Goal: Communication & Community: Connect with others

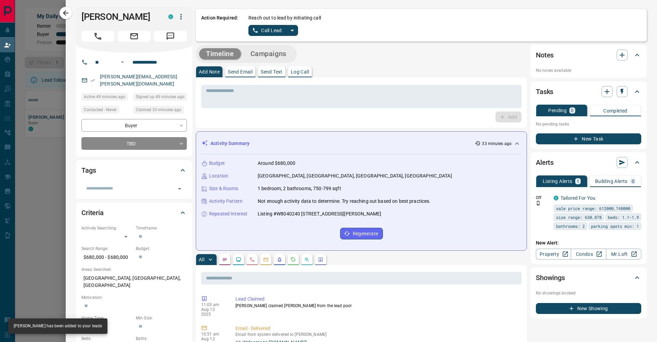
scroll to position [47, 622]
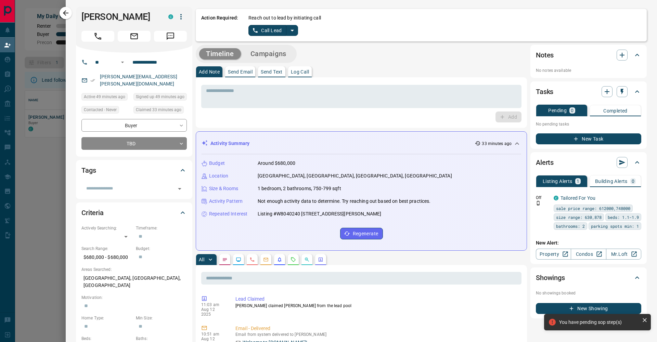
click at [289, 28] on icon "split button" at bounding box center [292, 30] width 8 height 8
click at [281, 52] on li "Log Manual Call" at bounding box center [273, 54] width 42 height 10
click at [268, 31] on button "Log Manual Call" at bounding box center [270, 30] width 45 height 11
click at [268, 31] on button "No" at bounding box center [268, 30] width 12 height 11
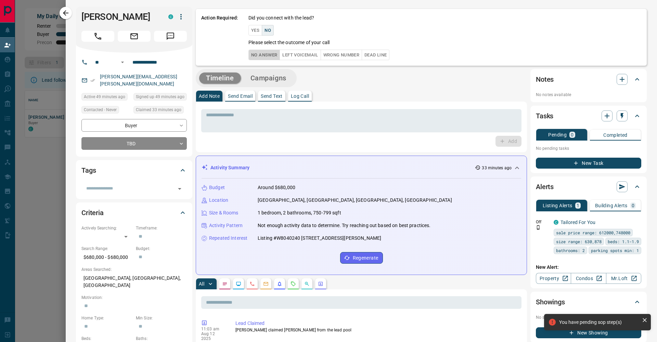
click at [264, 57] on button "No Answer" at bounding box center [263, 55] width 31 height 11
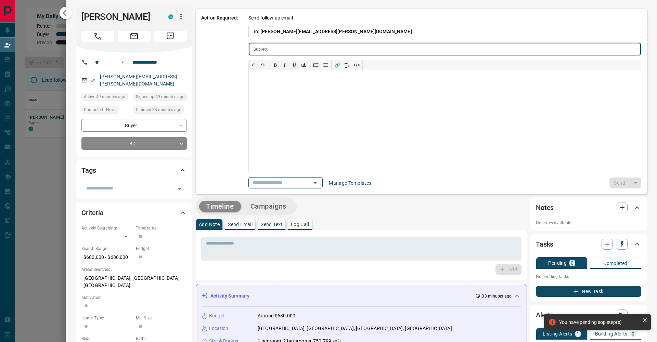
type input "**********"
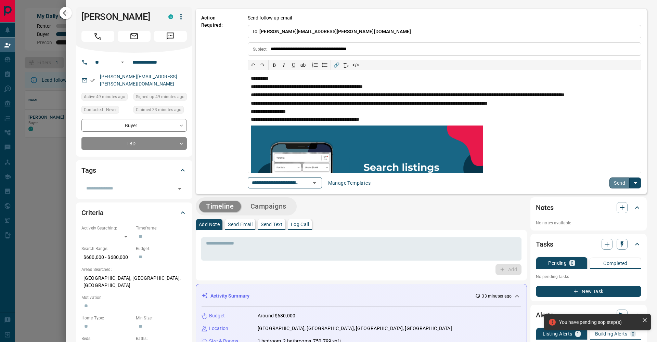
click at [613, 179] on button "Send" at bounding box center [619, 183] width 20 height 11
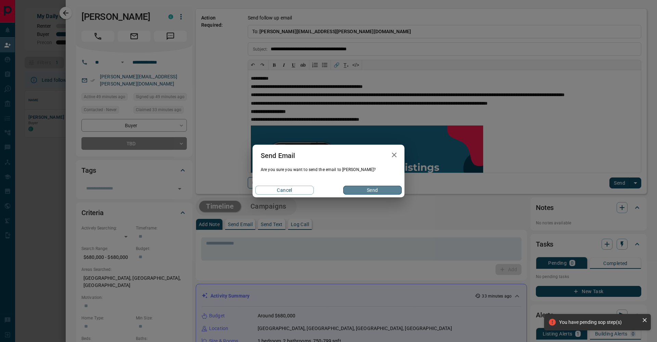
click at [376, 191] on button "Send" at bounding box center [372, 190] width 58 height 9
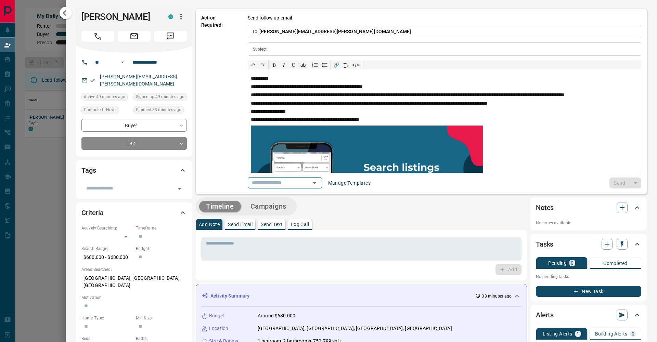
click at [167, 32] on icon "Message" at bounding box center [170, 36] width 9 height 9
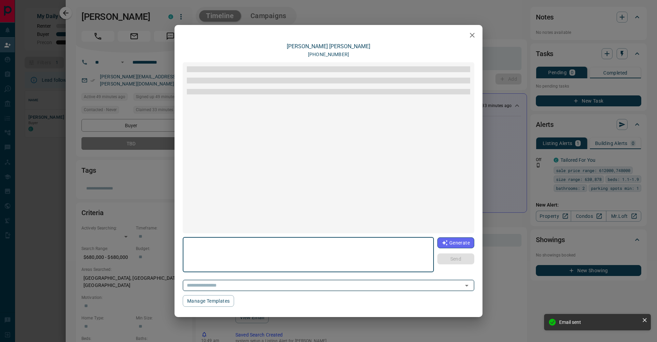
click at [464, 285] on icon "Open" at bounding box center [466, 285] width 8 height 8
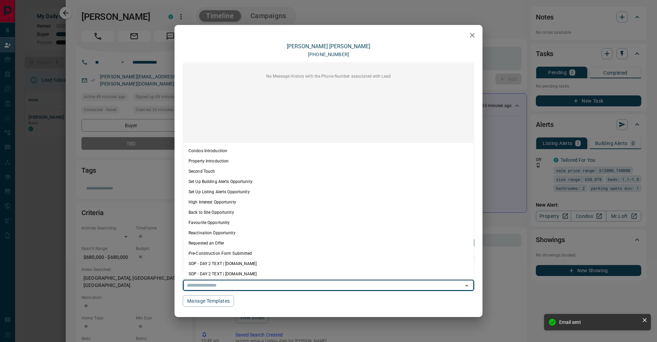
click at [227, 153] on li "Condos Introduction" at bounding box center [328, 151] width 291 height 10
type textarea "**********"
type input "**********"
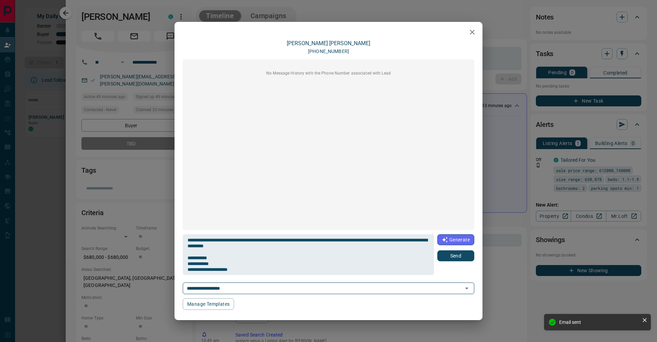
drag, startPoint x: 454, startPoint y: 258, endPoint x: 443, endPoint y: 251, distance: 13.0
click at [454, 258] on button "Send" at bounding box center [455, 255] width 37 height 11
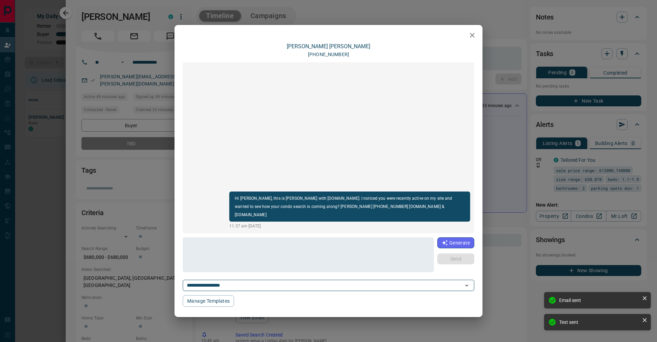
drag, startPoint x: 74, startPoint y: 17, endPoint x: 70, endPoint y: 15, distance: 4.6
click at [74, 17] on div "**********" at bounding box center [328, 171] width 657 height 342
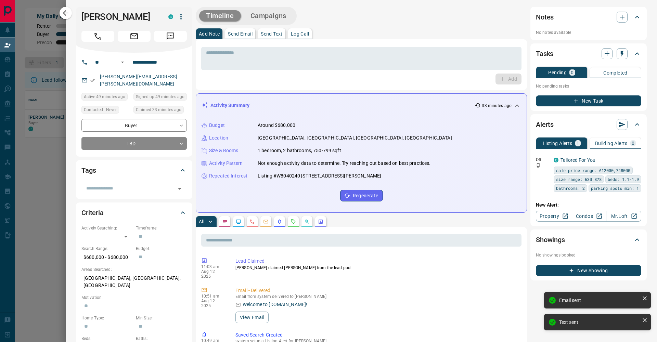
click at [68, 14] on icon "button" at bounding box center [66, 13] width 8 height 8
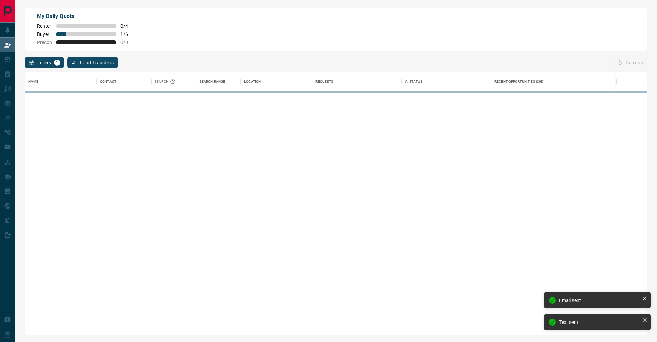
scroll to position [263, 622]
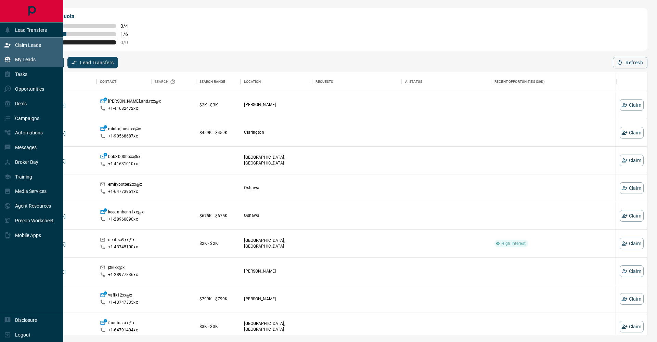
click at [10, 57] on icon at bounding box center [7, 59] width 7 height 7
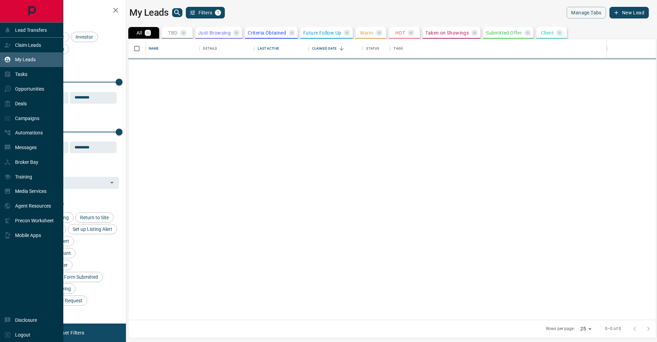
scroll to position [281, 527]
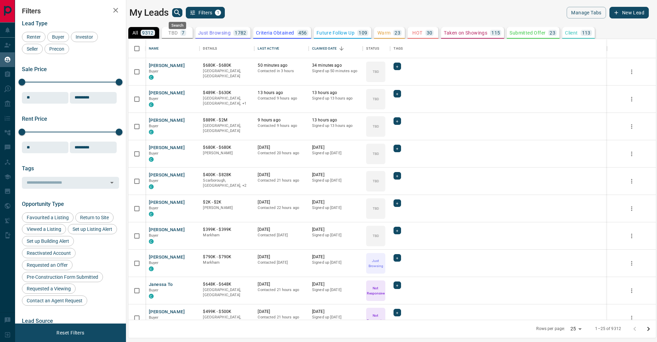
click at [174, 15] on icon "search button" at bounding box center [177, 13] width 8 height 8
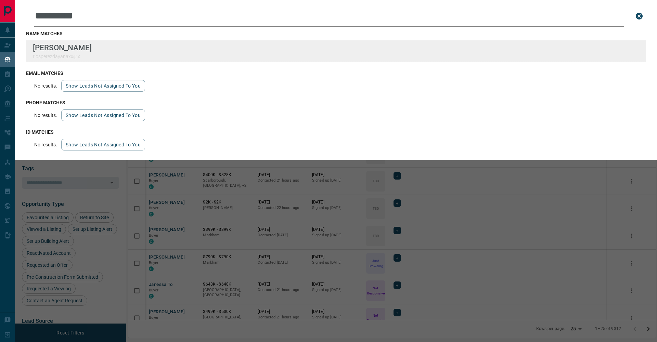
type input "**********"
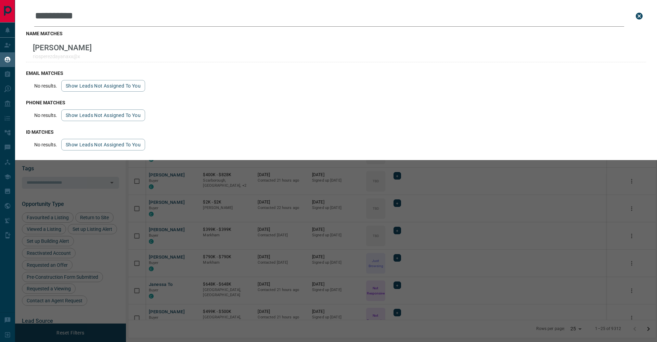
click at [340, 207] on div "**********" at bounding box center [343, 171] width 657 height 342
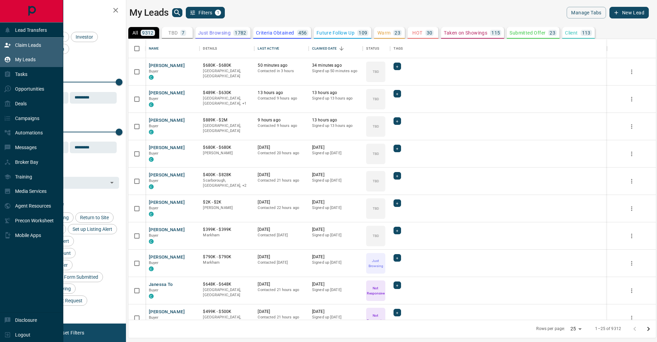
click at [13, 44] on div "Claim Leads" at bounding box center [22, 44] width 37 height 11
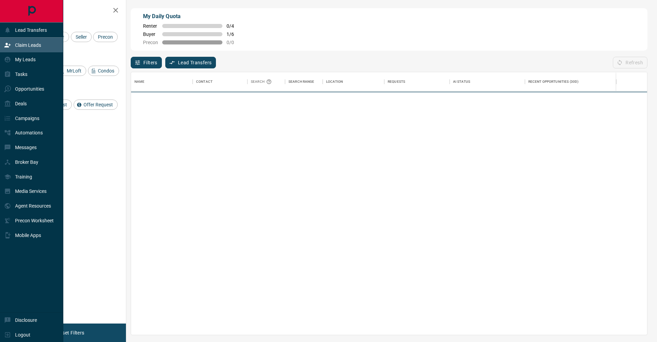
scroll to position [0, 0]
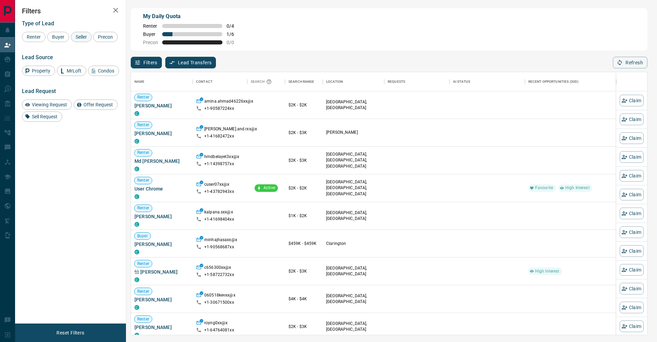
drag, startPoint x: 64, startPoint y: 38, endPoint x: 79, endPoint y: 37, distance: 15.7
click at [65, 38] on span "Buyer" at bounding box center [58, 36] width 17 height 5
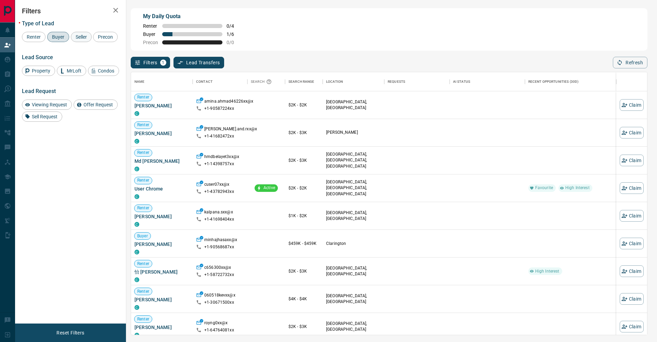
click at [79, 37] on span "Seller" at bounding box center [81, 36] width 16 height 5
click at [93, 42] on div "Precon" at bounding box center [105, 37] width 25 height 10
click at [114, 11] on icon "button" at bounding box center [115, 10] width 8 height 8
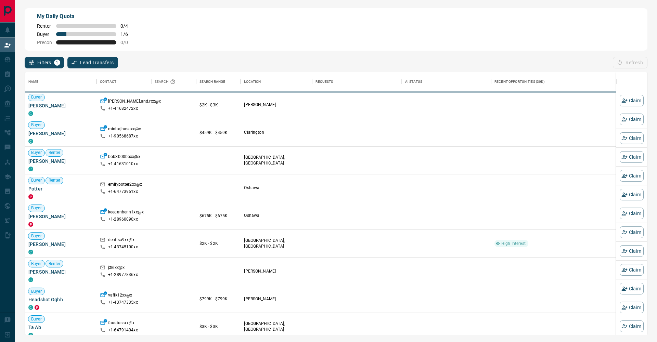
scroll to position [263, 622]
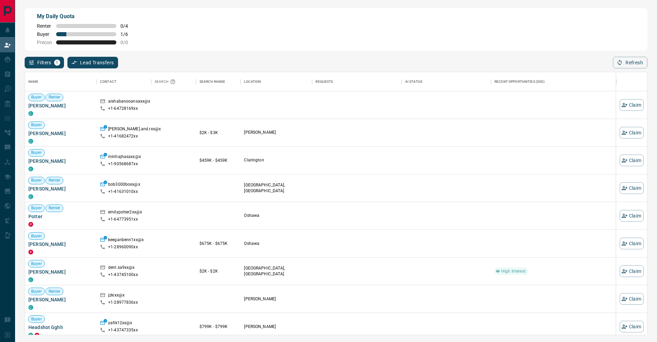
click at [446, 25] on div "My Daily Quota Renter 0 / 4 Buyer 1 / 6 Precon 0 / 0" at bounding box center [336, 29] width 622 height 42
click at [626, 60] on button "Refresh" at bounding box center [630, 63] width 35 height 12
click at [620, 58] on button "Refresh" at bounding box center [630, 63] width 35 height 12
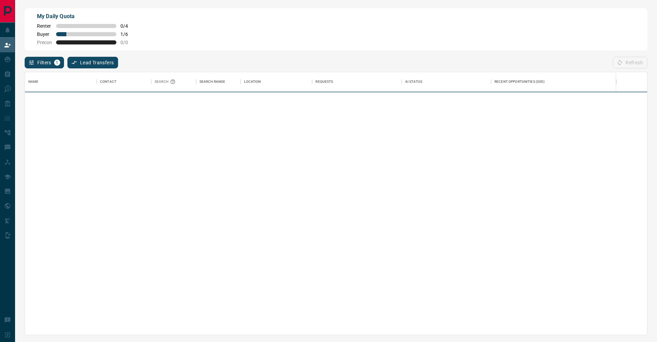
scroll to position [0, 0]
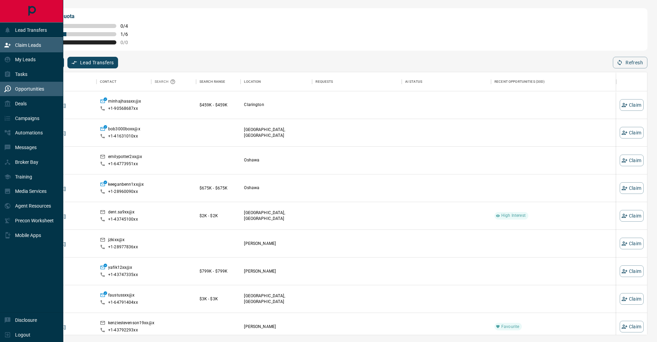
click at [21, 87] on p "Opportunities" at bounding box center [29, 88] width 29 height 5
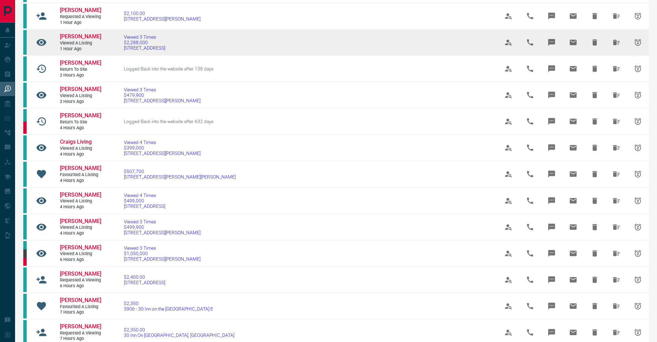
scroll to position [152, 0]
click at [92, 39] on span "[PERSON_NAME]" at bounding box center [80, 35] width 41 height 6
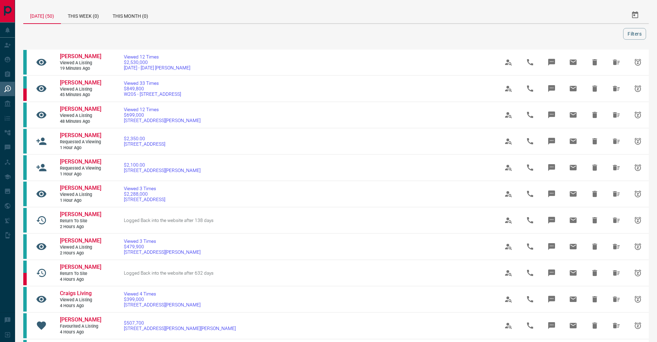
scroll to position [0, 0]
